Goal: Task Accomplishment & Management: Complete application form

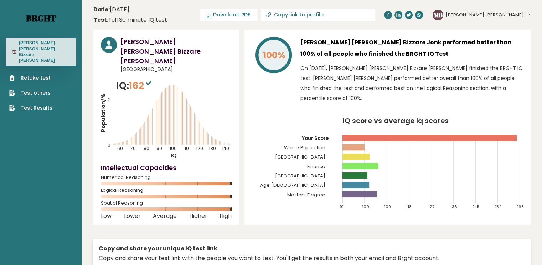
click at [48, 18] on link "Brght" at bounding box center [41, 17] width 30 height 11
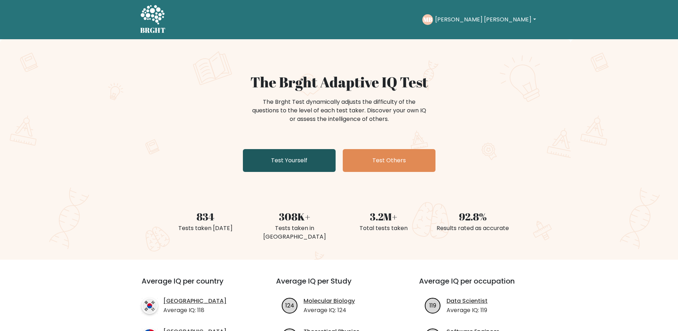
click at [298, 166] on link "Test Yourself" at bounding box center [289, 160] width 93 height 23
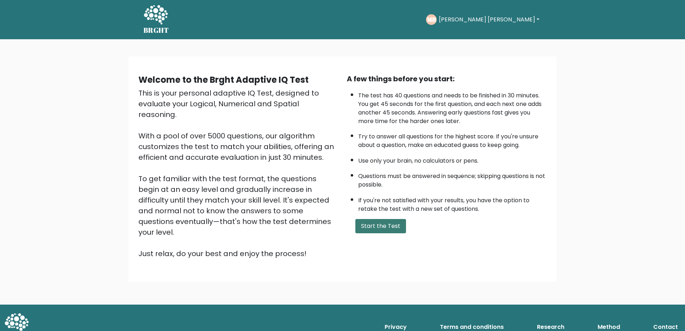
click at [392, 226] on button "Start the Test" at bounding box center [380, 226] width 51 height 14
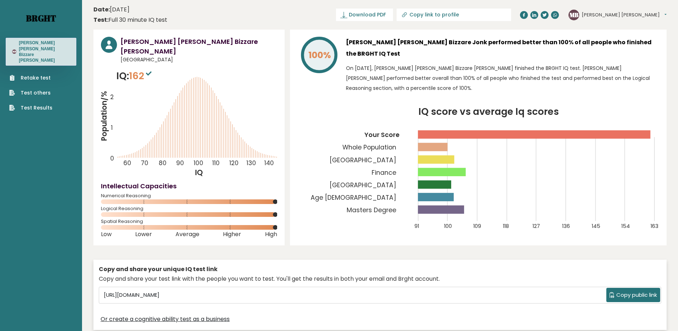
click at [44, 23] on link "Brght" at bounding box center [41, 17] width 30 height 11
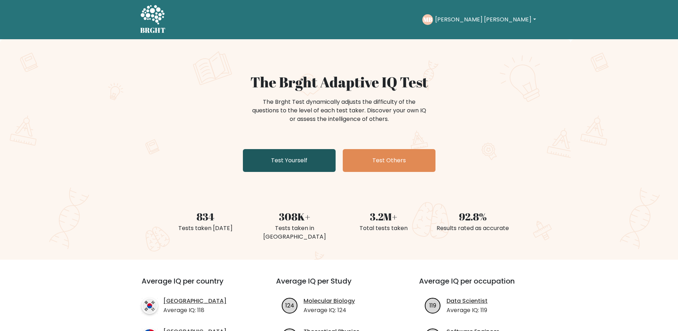
click at [319, 159] on link "Test Yourself" at bounding box center [289, 160] width 93 height 23
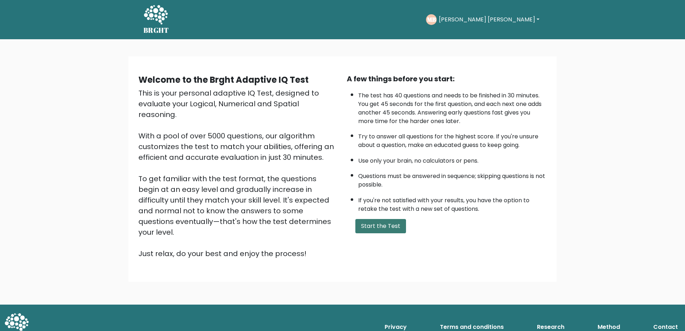
click at [374, 223] on button "Start the Test" at bounding box center [380, 226] width 51 height 14
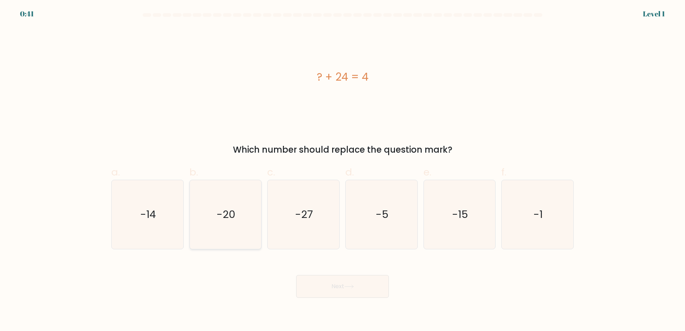
click at [239, 197] on icon "-20" at bounding box center [225, 214] width 69 height 69
click at [342, 170] on input "b. -20" at bounding box center [342, 167] width 0 height 5
radio input "true"
click at [328, 277] on button "Next" at bounding box center [342, 286] width 93 height 23
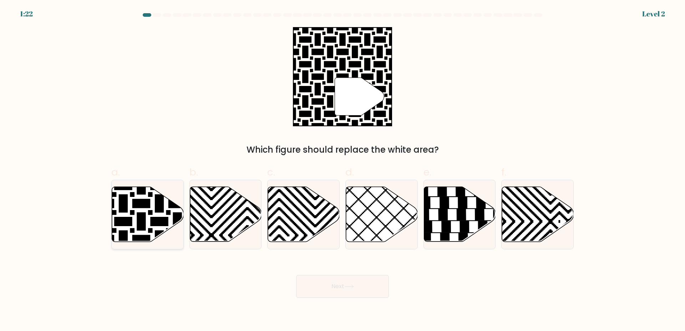
click at [123, 212] on icon at bounding box center [123, 185] width 144 height 144
click at [342, 170] on input "a." at bounding box center [342, 167] width 0 height 5
radio input "true"
click at [342, 278] on button "Next" at bounding box center [342, 286] width 93 height 23
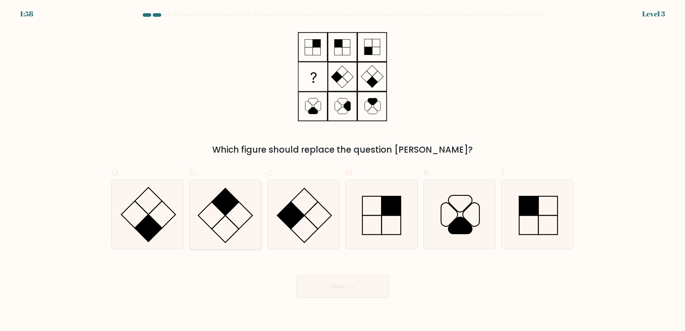
click at [243, 227] on icon at bounding box center [225, 214] width 69 height 69
click at [342, 170] on input "b." at bounding box center [342, 167] width 0 height 5
radio input "true"
click at [357, 289] on button "Next" at bounding box center [342, 286] width 93 height 23
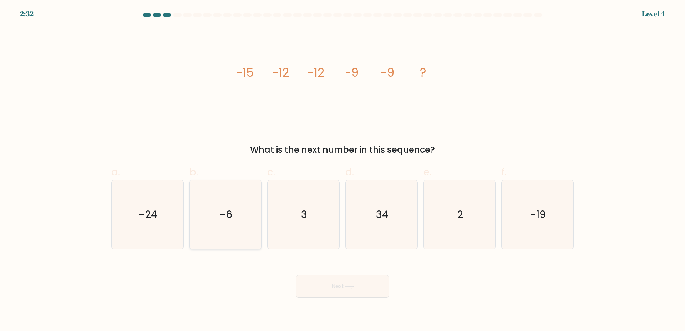
drag, startPoint x: 206, startPoint y: 217, endPoint x: 319, endPoint y: 259, distance: 120.0
click at [206, 217] on icon "-6" at bounding box center [225, 214] width 69 height 69
click at [342, 170] on input "b. -6" at bounding box center [342, 167] width 0 height 5
radio input "true"
click at [356, 284] on button "Next" at bounding box center [342, 286] width 93 height 23
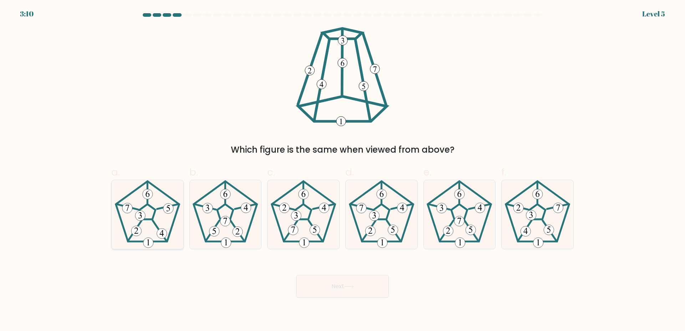
click at [169, 216] on icon at bounding box center [147, 214] width 69 height 69
click at [342, 170] on input "a." at bounding box center [342, 167] width 0 height 5
radio input "true"
click at [361, 287] on button "Next" at bounding box center [342, 286] width 93 height 23
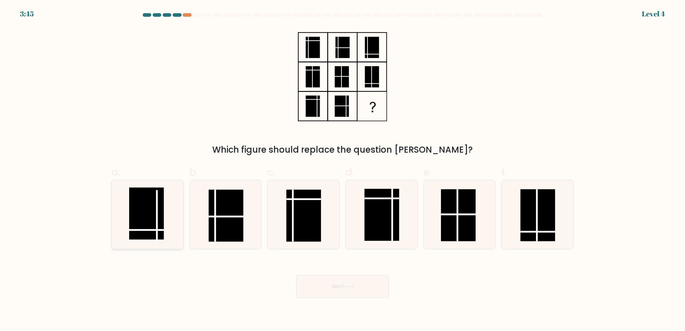
click at [151, 230] on line at bounding box center [146, 230] width 35 height 0
click at [342, 170] on input "a." at bounding box center [342, 167] width 0 height 5
radio input "true"
click at [318, 288] on button "Next" at bounding box center [342, 286] width 93 height 23
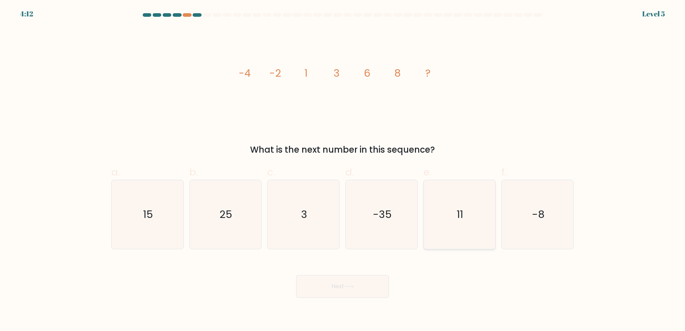
click at [459, 228] on icon "11" at bounding box center [459, 214] width 69 height 69
click at [343, 170] on input "e. 11" at bounding box center [342, 167] width 0 height 5
radio input "true"
click at [363, 279] on button "Next" at bounding box center [342, 286] width 93 height 23
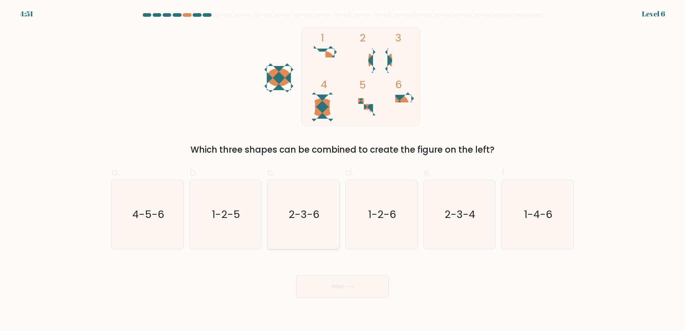
click at [308, 229] on icon "2-3-6" at bounding box center [303, 214] width 69 height 69
click at [342, 170] on input "c. 2-3-6" at bounding box center [342, 167] width 0 height 5
radio input "true"
click at [415, 233] on icon "1-2-6" at bounding box center [381, 214] width 69 height 69
click at [343, 170] on input "d. 1-2-6" at bounding box center [342, 167] width 0 height 5
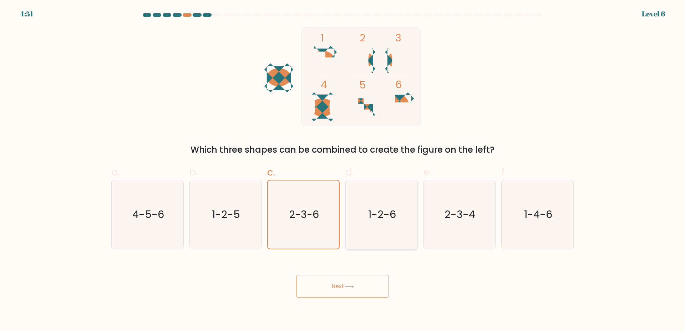
radio input "true"
click at [491, 220] on icon "2-3-4" at bounding box center [459, 214] width 69 height 69
click at [343, 170] on input "e. 2-3-4" at bounding box center [342, 167] width 0 height 5
radio input "true"
click at [361, 287] on button "Next" at bounding box center [342, 286] width 93 height 23
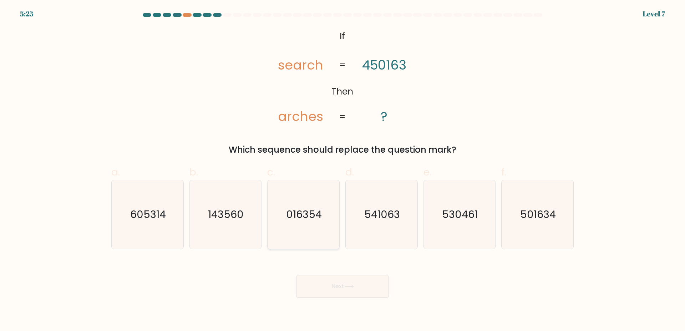
click at [311, 222] on icon "016354" at bounding box center [303, 214] width 69 height 69
click at [342, 170] on input "c. 016354" at bounding box center [342, 167] width 0 height 5
radio input "true"
click at [349, 286] on icon at bounding box center [349, 287] width 10 height 4
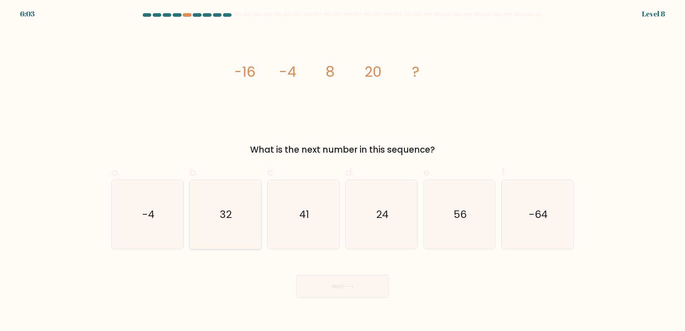
click at [244, 229] on icon "32" at bounding box center [225, 214] width 69 height 69
click at [342, 170] on input "b. 32" at bounding box center [342, 167] width 0 height 5
radio input "true"
click at [341, 292] on button "Next" at bounding box center [342, 286] width 93 height 23
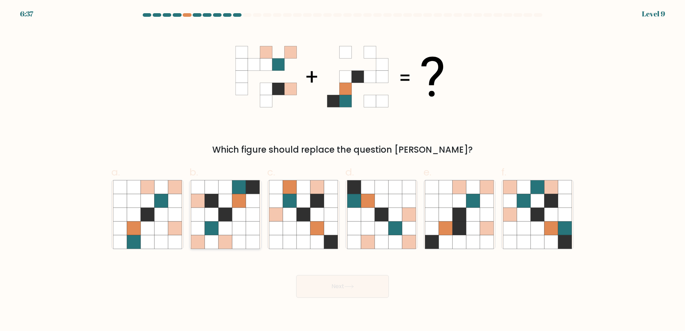
click at [234, 225] on icon at bounding box center [239, 228] width 14 height 14
click at [342, 170] on input "b." at bounding box center [342, 167] width 0 height 5
radio input "true"
click at [376, 291] on button "Next" at bounding box center [342, 286] width 93 height 23
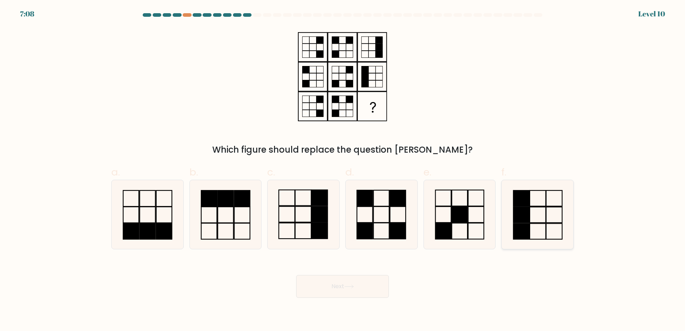
click at [537, 204] on icon at bounding box center [537, 214] width 69 height 69
click at [343, 170] on input "f." at bounding box center [342, 167] width 0 height 5
radio input "true"
click at [356, 279] on button "Next" at bounding box center [342, 286] width 93 height 23
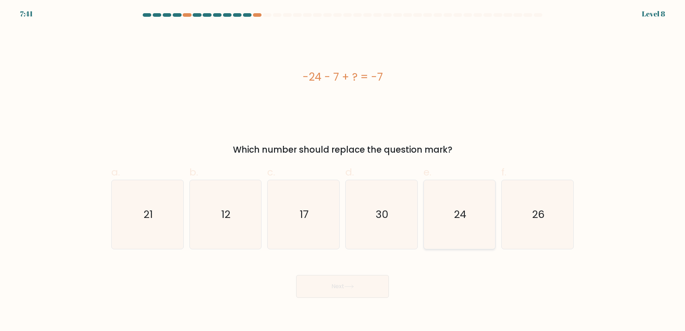
click at [464, 237] on icon "24" at bounding box center [459, 214] width 69 height 69
click at [343, 170] on input "e. 24" at bounding box center [342, 167] width 0 height 5
radio input "true"
click at [354, 284] on button "Next" at bounding box center [342, 286] width 93 height 23
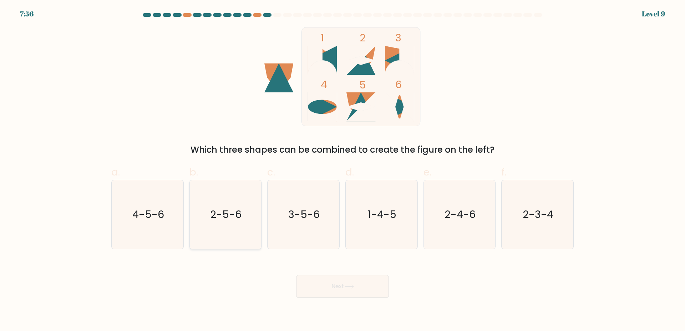
click at [246, 229] on icon "2-5-6" at bounding box center [225, 214] width 69 height 69
click at [342, 170] on input "b. 2-5-6" at bounding box center [342, 167] width 0 height 5
radio input "true"
click at [324, 277] on button "Next" at bounding box center [342, 286] width 93 height 23
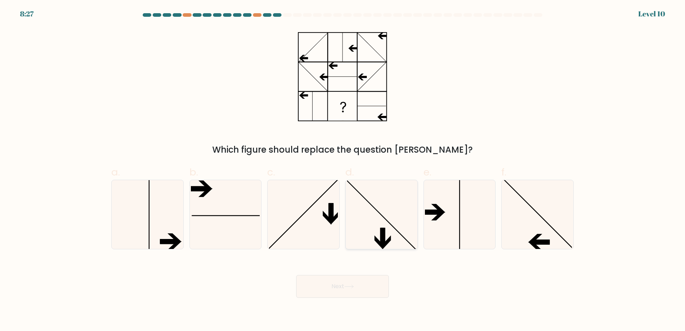
click at [390, 221] on icon at bounding box center [381, 214] width 69 height 69
click at [343, 170] on input "d." at bounding box center [342, 167] width 0 height 5
radio input "true"
click at [346, 281] on button "Next" at bounding box center [342, 286] width 93 height 23
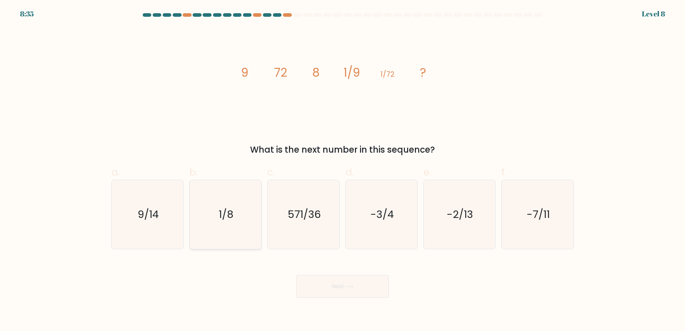
click at [199, 233] on icon "1/8" at bounding box center [225, 214] width 69 height 69
click at [342, 170] on input "b. 1/8" at bounding box center [342, 167] width 0 height 5
radio input "true"
click at [336, 297] on button "Next" at bounding box center [342, 286] width 93 height 23
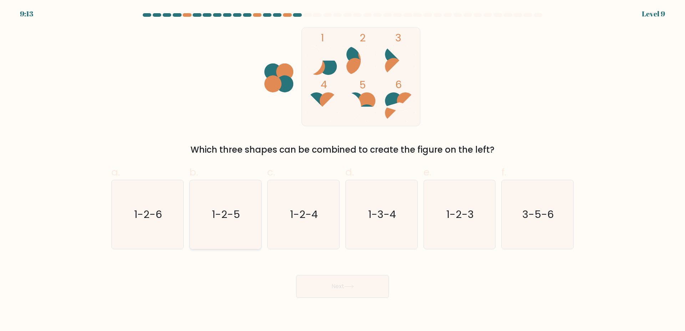
click at [224, 228] on icon "1-2-5" at bounding box center [225, 214] width 69 height 69
click at [342, 170] on input "b. 1-2-5" at bounding box center [342, 167] width 0 height 5
radio input "true"
click at [340, 284] on button "Next" at bounding box center [342, 286] width 93 height 23
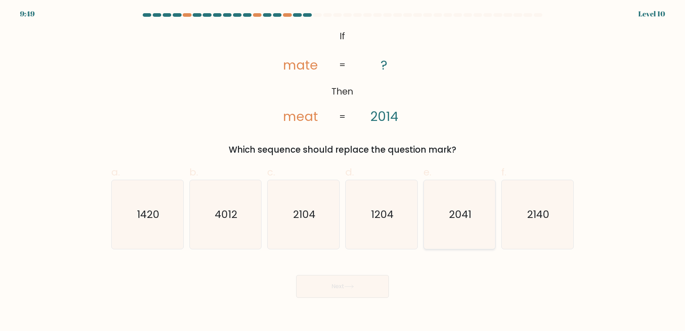
click at [464, 214] on text "2041" at bounding box center [460, 214] width 22 height 14
click at [343, 170] on input "e. 2041" at bounding box center [342, 167] width 0 height 5
radio input "true"
click at [529, 219] on text "2140" at bounding box center [538, 214] width 22 height 14
click at [343, 170] on input "f. 2140" at bounding box center [342, 167] width 0 height 5
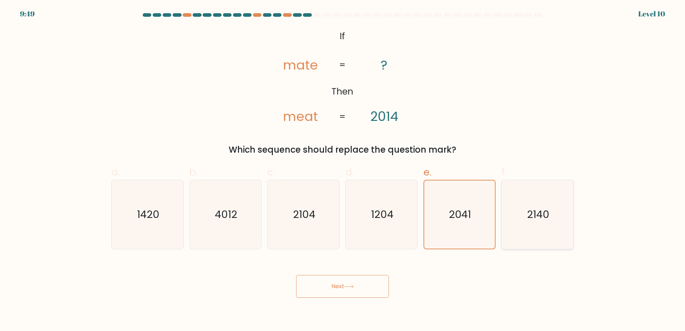
radio input "true"
click at [362, 282] on button "Next" at bounding box center [342, 286] width 93 height 23
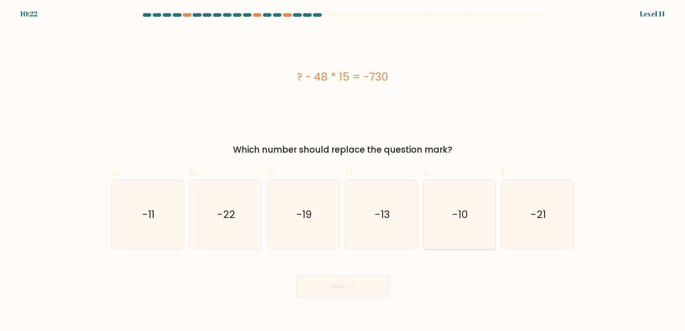
click at [466, 201] on icon "-10" at bounding box center [459, 214] width 69 height 69
click at [343, 170] on input "e. -10" at bounding box center [342, 167] width 0 height 5
radio input "true"
click at [325, 296] on button "Next" at bounding box center [342, 286] width 93 height 23
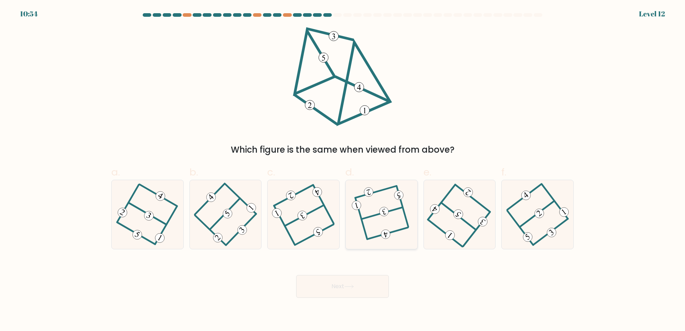
click at [379, 218] on icon at bounding box center [381, 214] width 53 height 55
click at [343, 170] on input "d." at bounding box center [342, 167] width 0 height 5
radio input "true"
click at [379, 205] on icon at bounding box center [381, 214] width 52 height 55
click at [343, 170] on input "d." at bounding box center [342, 167] width 0 height 5
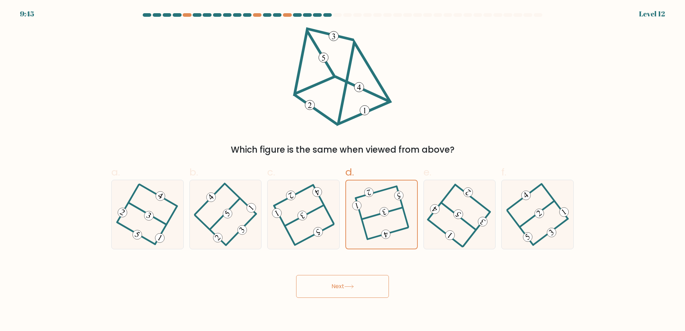
click at [347, 288] on icon at bounding box center [349, 287] width 10 height 4
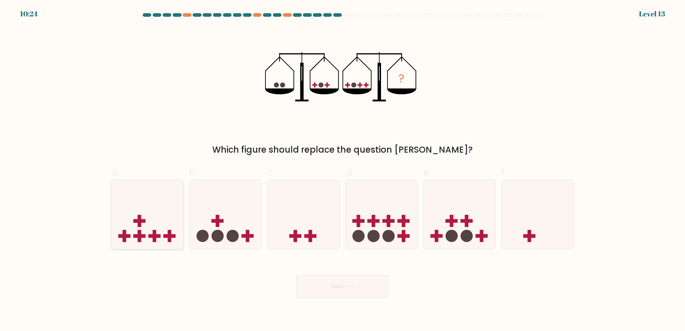
click at [117, 234] on icon at bounding box center [148, 214] width 72 height 59
click at [342, 170] on input "a." at bounding box center [342, 167] width 0 height 5
radio input "true"
click at [339, 294] on button "Next" at bounding box center [342, 286] width 93 height 23
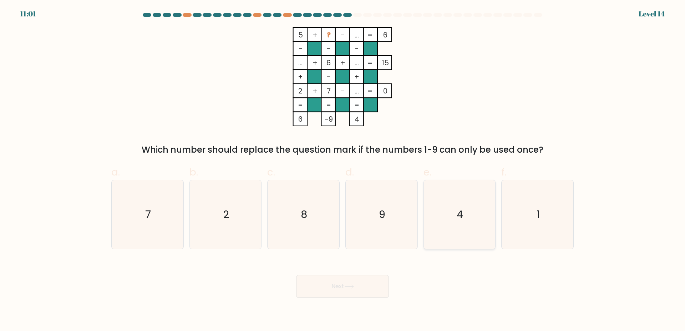
drag, startPoint x: 469, startPoint y: 221, endPoint x: 403, endPoint y: 261, distance: 77.1
click at [469, 220] on icon "4" at bounding box center [459, 214] width 69 height 69
click at [343, 170] on input "e. 4" at bounding box center [342, 167] width 0 height 5
radio input "true"
click at [368, 282] on button "Next" at bounding box center [342, 286] width 93 height 23
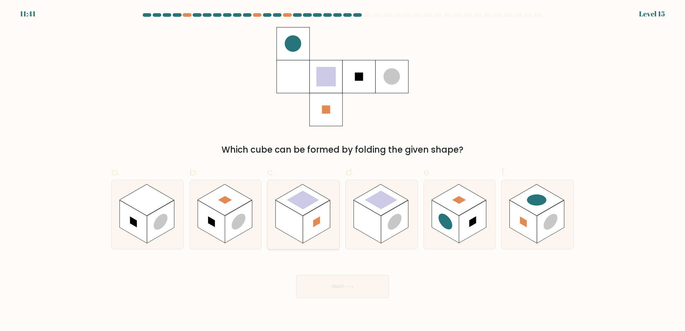
click at [303, 202] on rect at bounding box center [303, 199] width 32 height 19
click at [342, 170] on input "c." at bounding box center [342, 167] width 0 height 5
radio input "true"
click at [353, 282] on button "Next" at bounding box center [342, 286] width 93 height 23
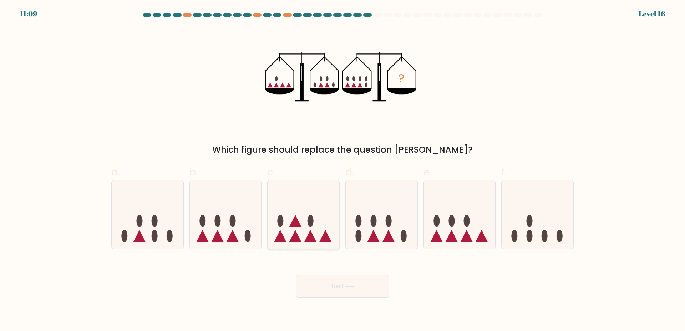
click at [307, 206] on icon at bounding box center [303, 214] width 72 height 59
click at [342, 170] on input "c." at bounding box center [342, 167] width 0 height 5
radio input "true"
click at [356, 287] on button "Next" at bounding box center [342, 286] width 93 height 23
